Goal: Navigation & Orientation: Find specific page/section

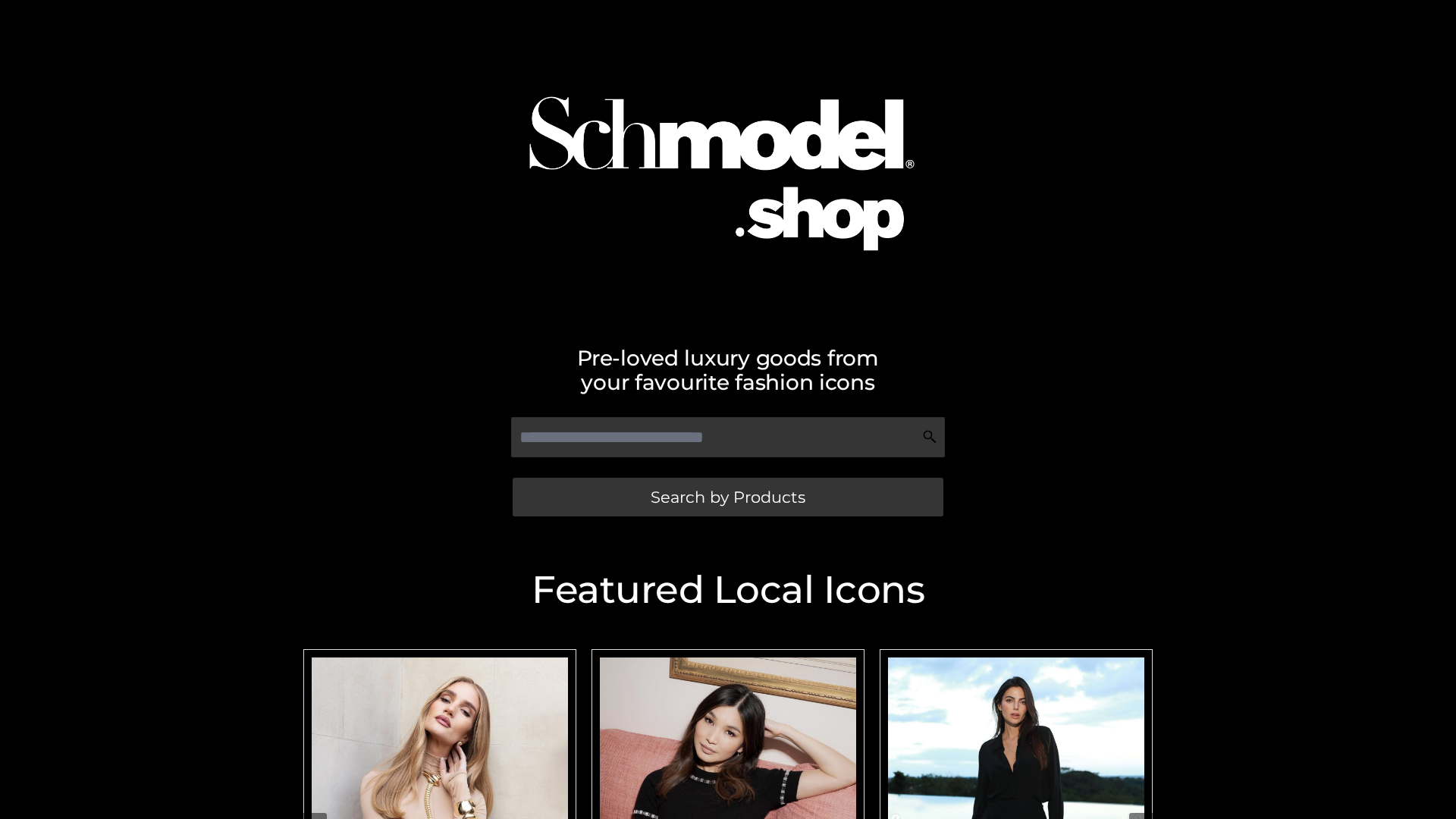
click at [728, 497] on span "Search by Products" at bounding box center [728, 497] width 154 height 16
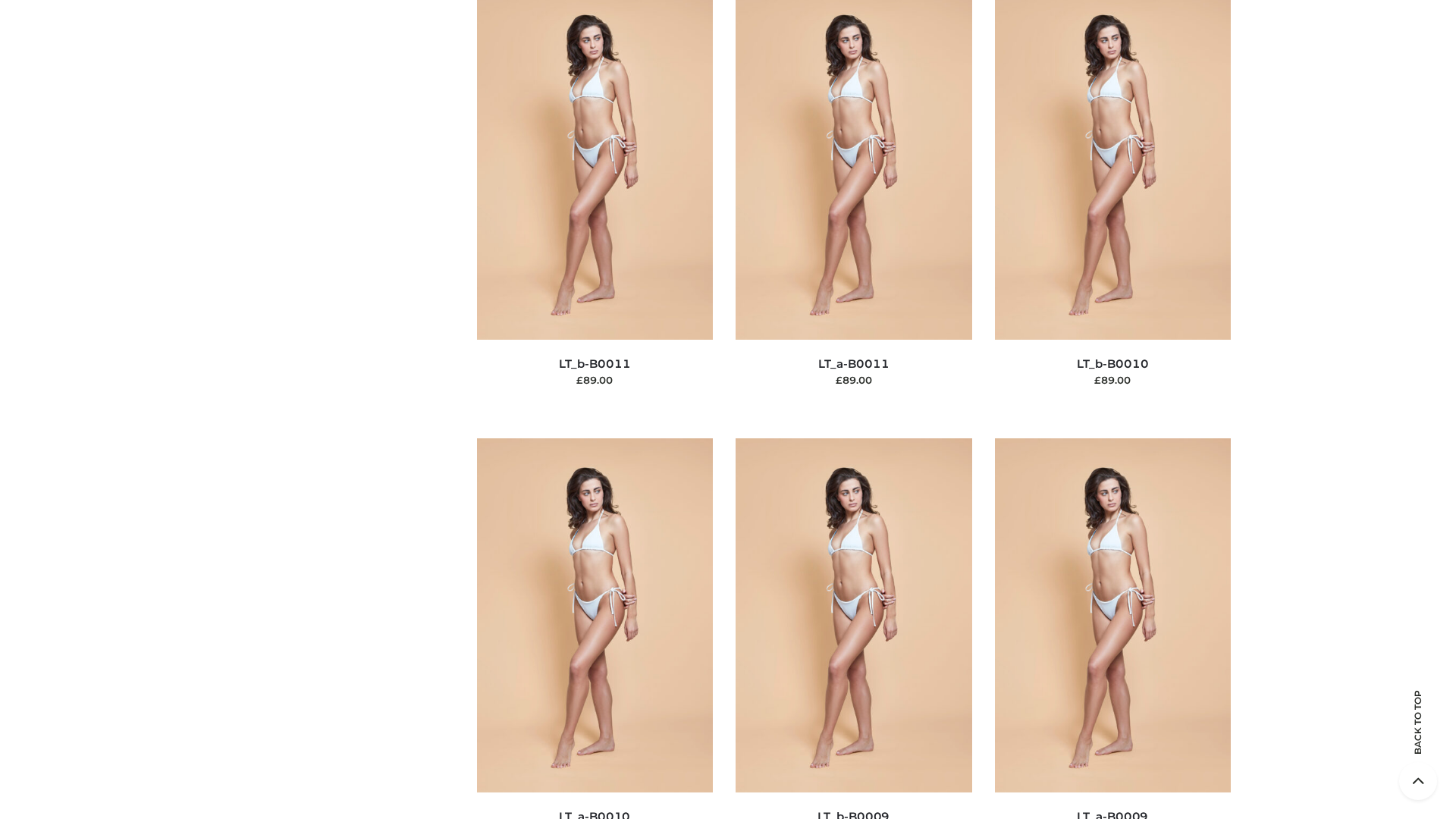
scroll to position [6813, 0]
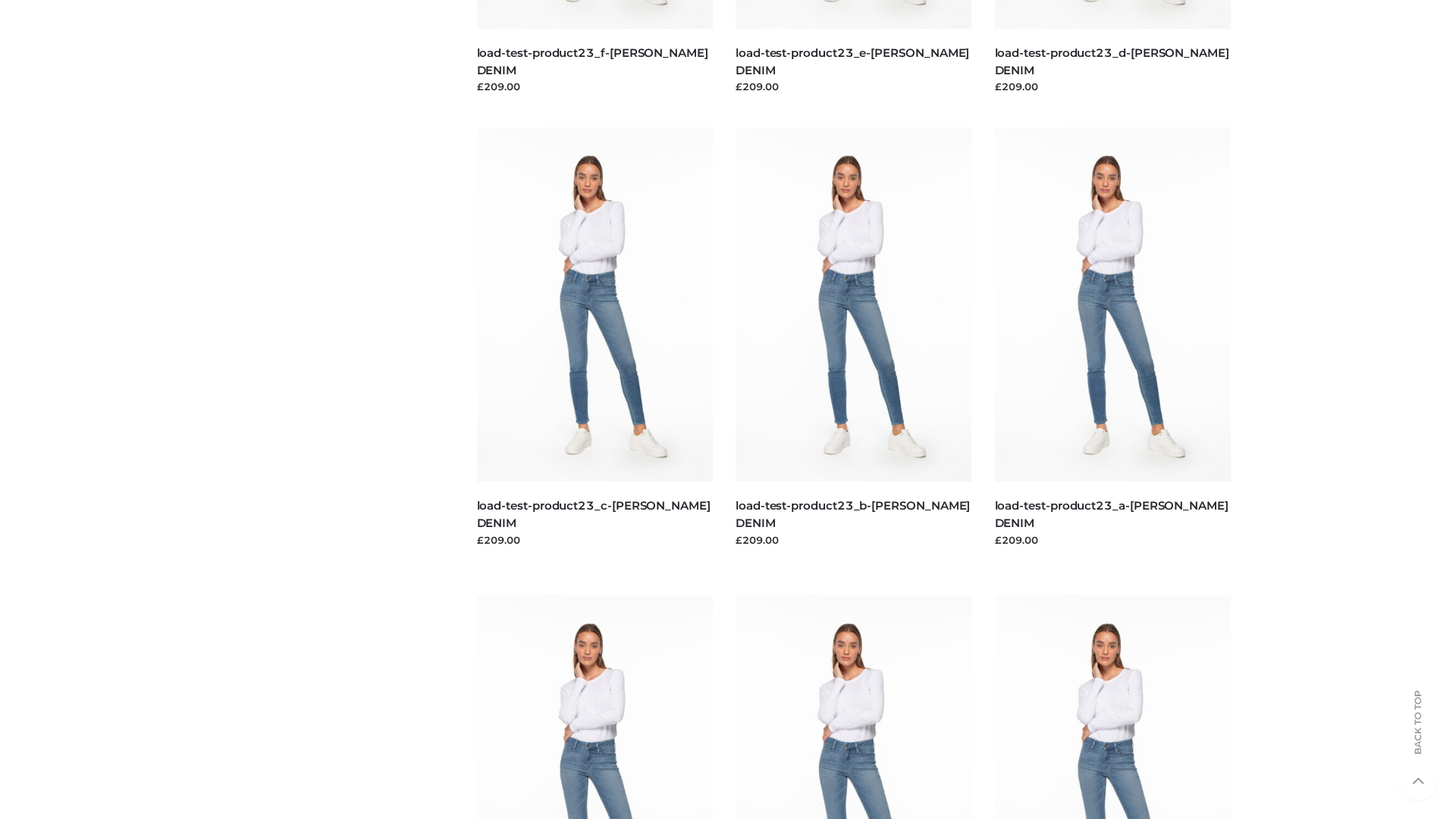
scroll to position [1331, 0]
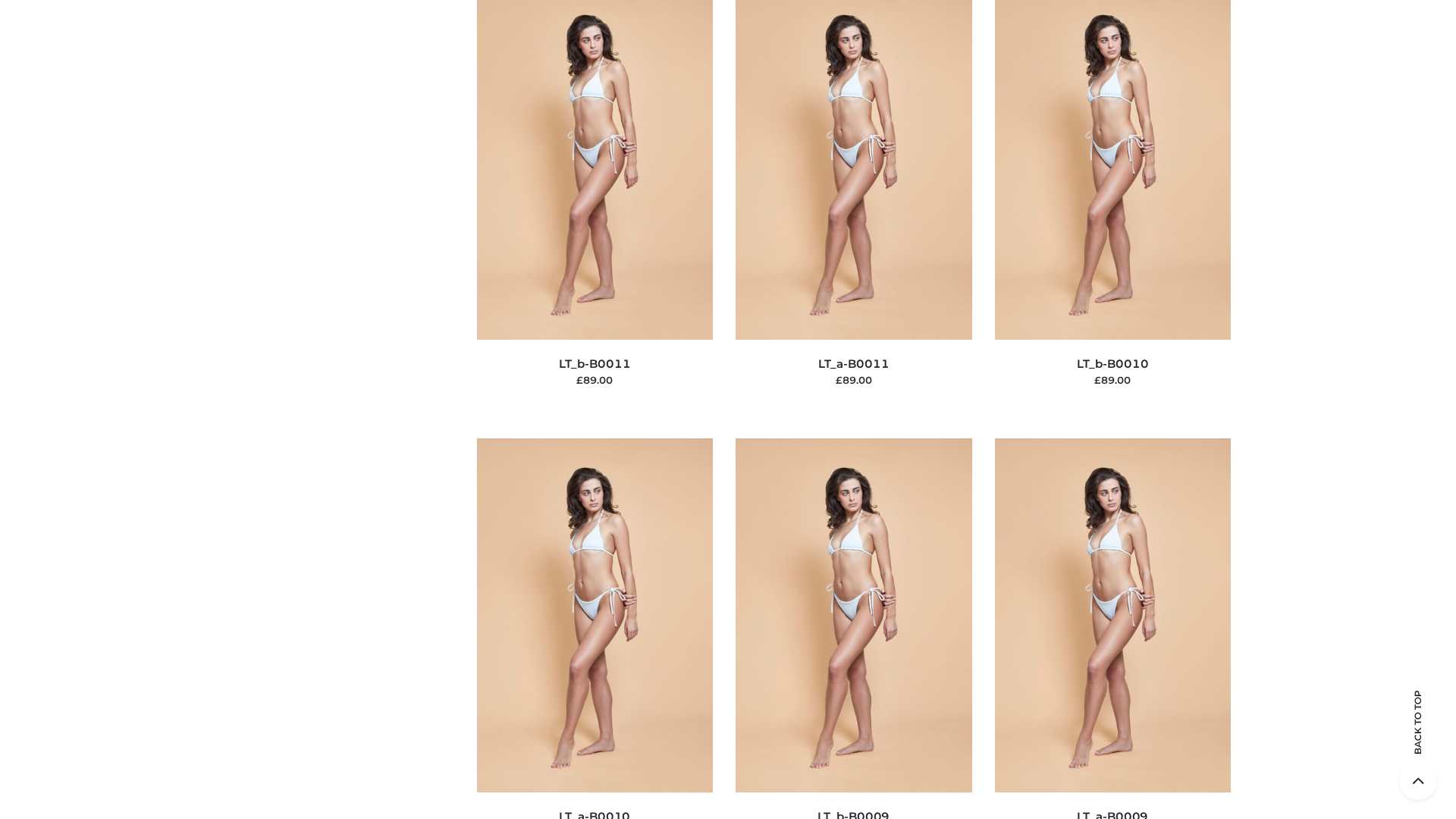
scroll to position [6813, 0]
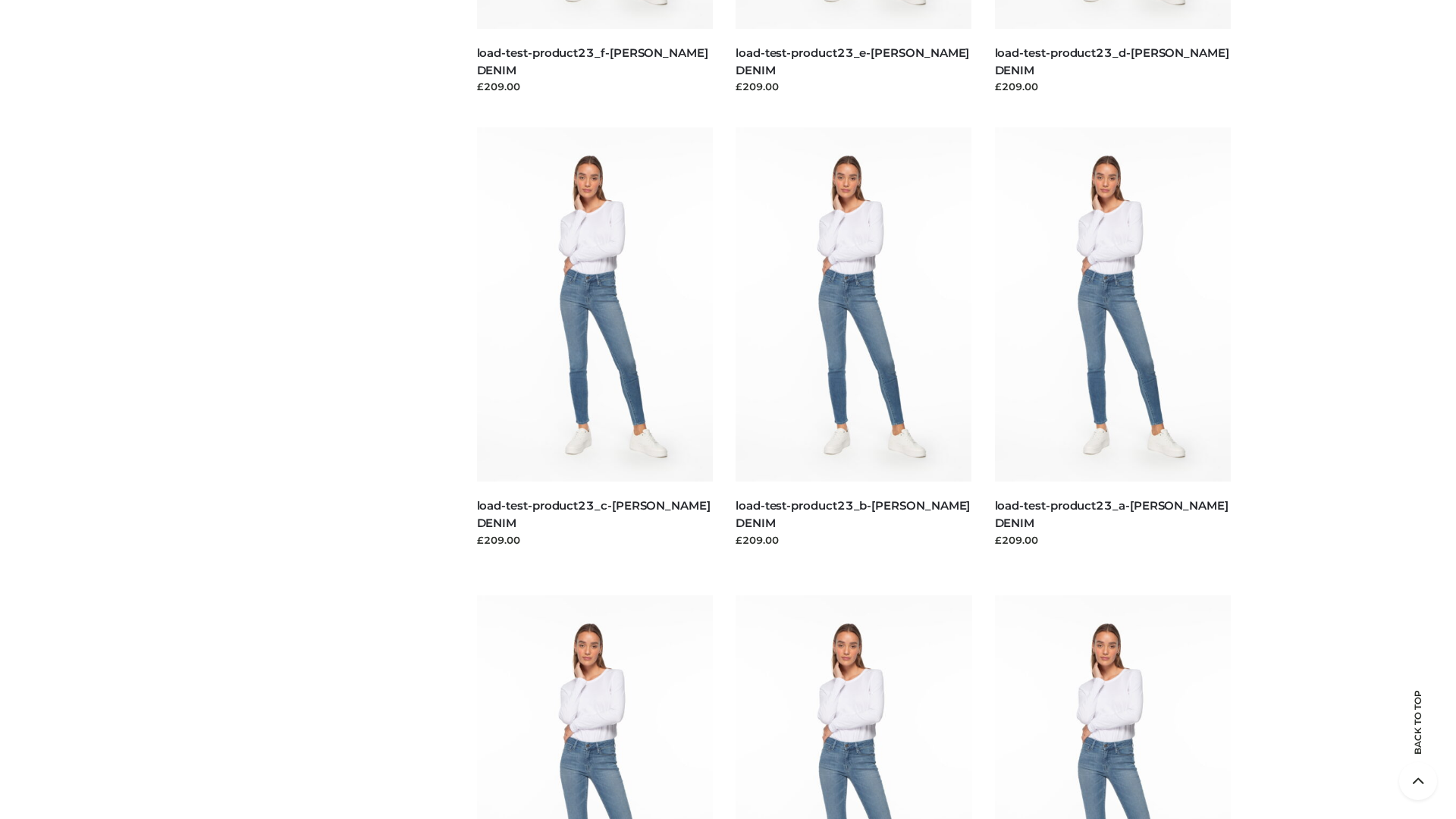
scroll to position [1331, 0]
